Goal: Task Accomplishment & Management: Manage account settings

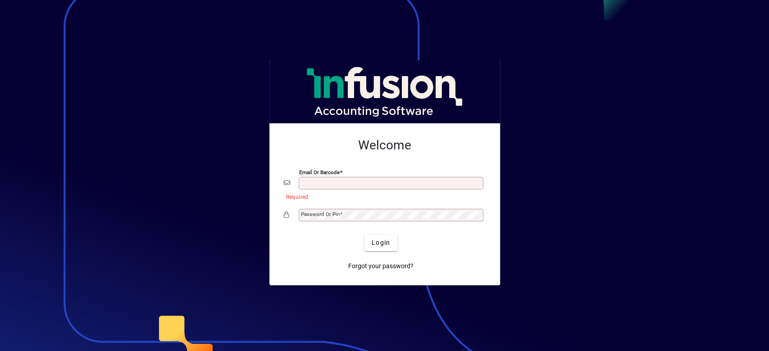
type input "**********"
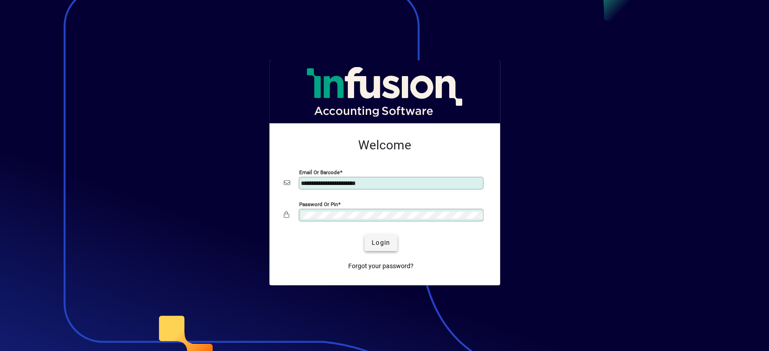
click at [390, 238] on span "submit" at bounding box center [380, 243] width 33 height 22
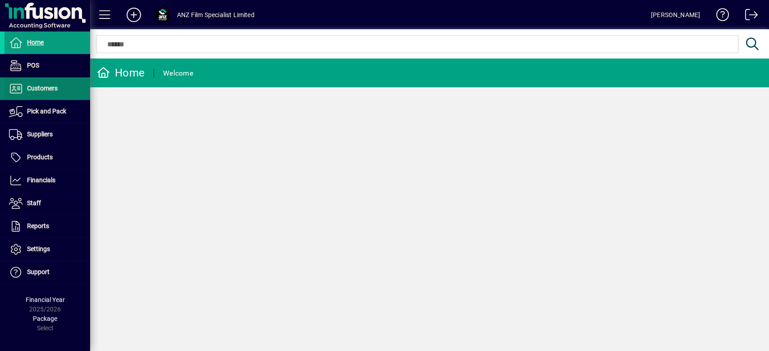
click at [43, 91] on span "Customers" at bounding box center [42, 88] width 31 height 7
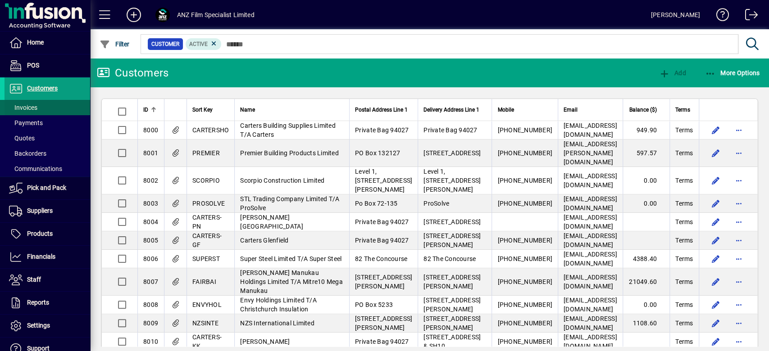
click at [40, 105] on span at bounding box center [48, 108] width 86 height 22
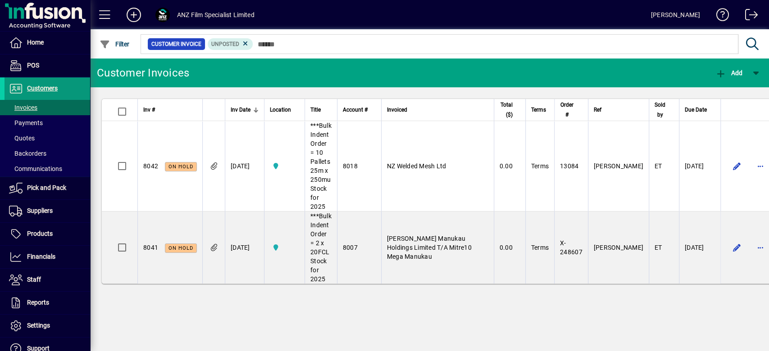
drag, startPoint x: 40, startPoint y: 85, endPoint x: 34, endPoint y: 93, distance: 9.7
click at [40, 85] on span "Customers" at bounding box center [42, 88] width 31 height 7
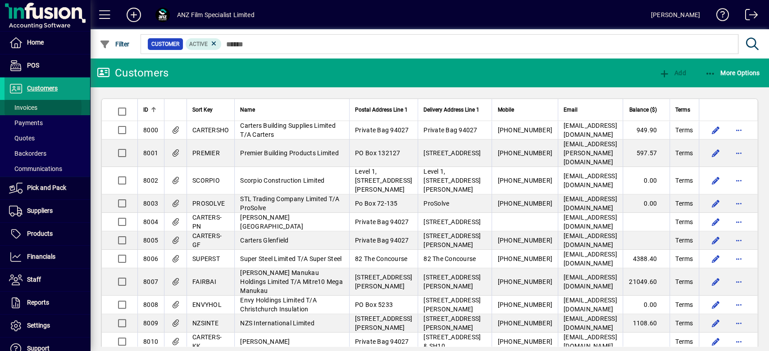
click at [26, 108] on span "Invoices" at bounding box center [23, 107] width 28 height 7
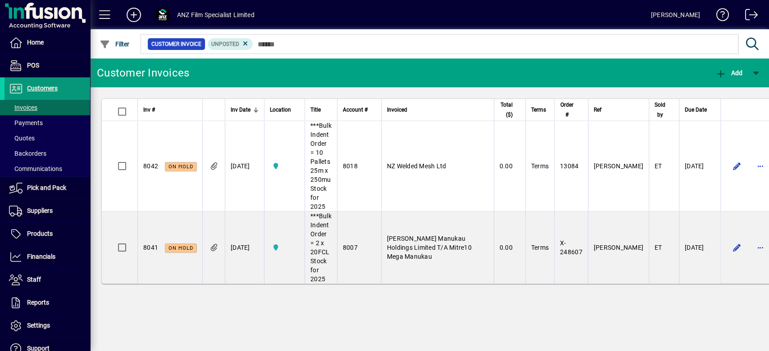
click at [36, 94] on span at bounding box center [48, 89] width 86 height 22
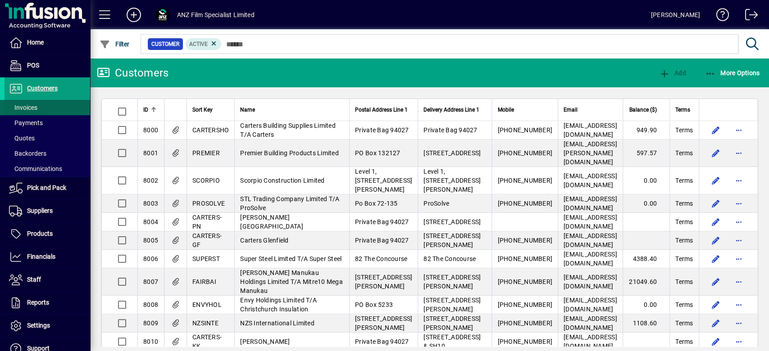
click at [22, 110] on span "Invoices" at bounding box center [23, 107] width 28 height 7
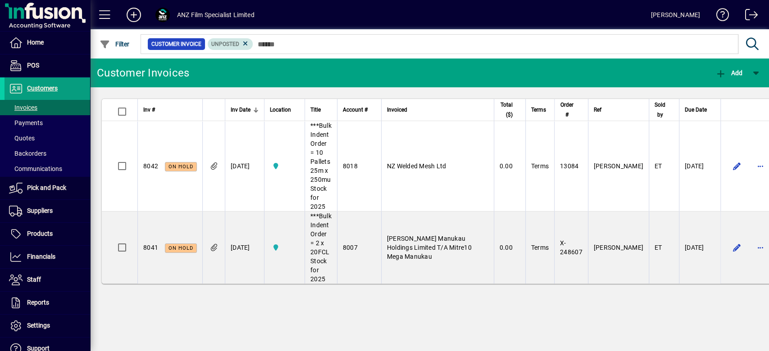
drag, startPoint x: 249, startPoint y: 37, endPoint x: 240, endPoint y: 46, distance: 13.4
click at [241, 45] on mat-form-field "Customer Invoice Unposted" at bounding box center [451, 43] width 625 height 29
click at [240, 46] on span "Unposted" at bounding box center [230, 44] width 38 height 9
click at [248, 49] on mat-chip "Unposted" at bounding box center [230, 44] width 45 height 12
click at [246, 45] on icon at bounding box center [245, 44] width 8 height 8
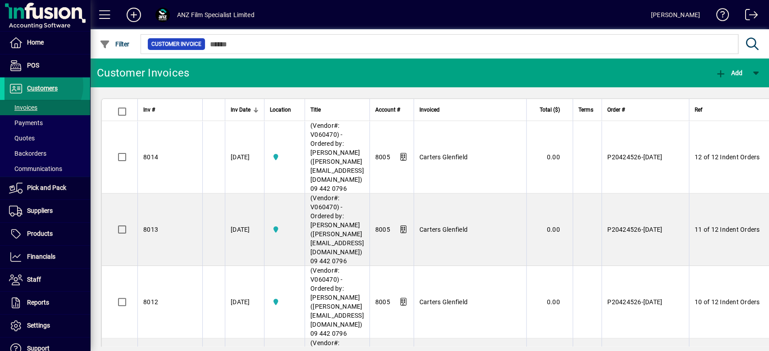
drag, startPoint x: 40, startPoint y: 86, endPoint x: 36, endPoint y: 93, distance: 8.1
click at [40, 86] on span "Customers" at bounding box center [42, 88] width 31 height 7
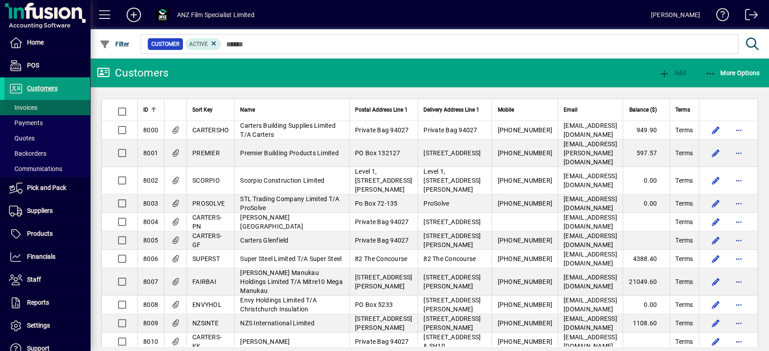
click at [29, 108] on span "Invoices" at bounding box center [23, 107] width 28 height 7
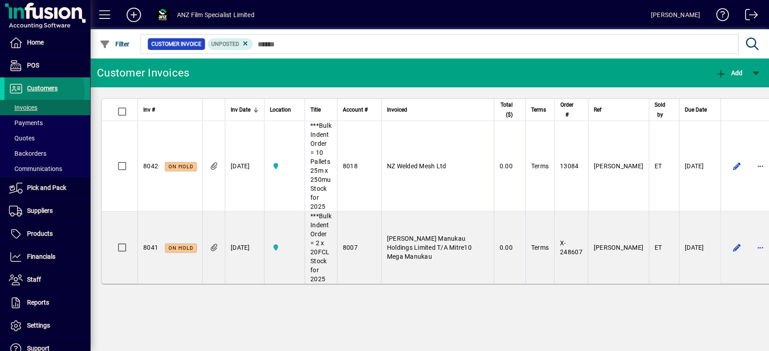
click at [43, 91] on span "Customers" at bounding box center [42, 88] width 31 height 7
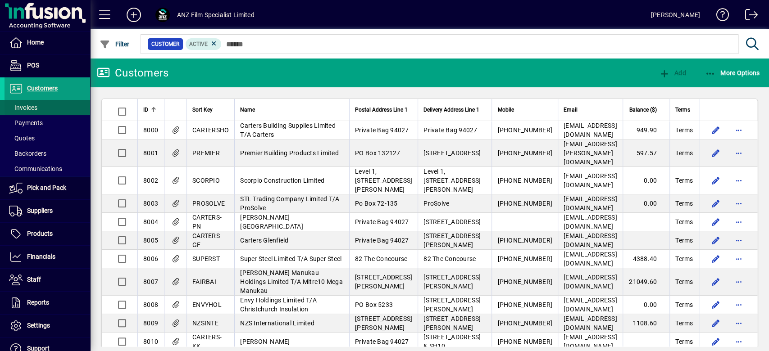
click at [42, 109] on span at bounding box center [48, 108] width 86 height 22
